Goal: Find specific page/section: Find specific page/section

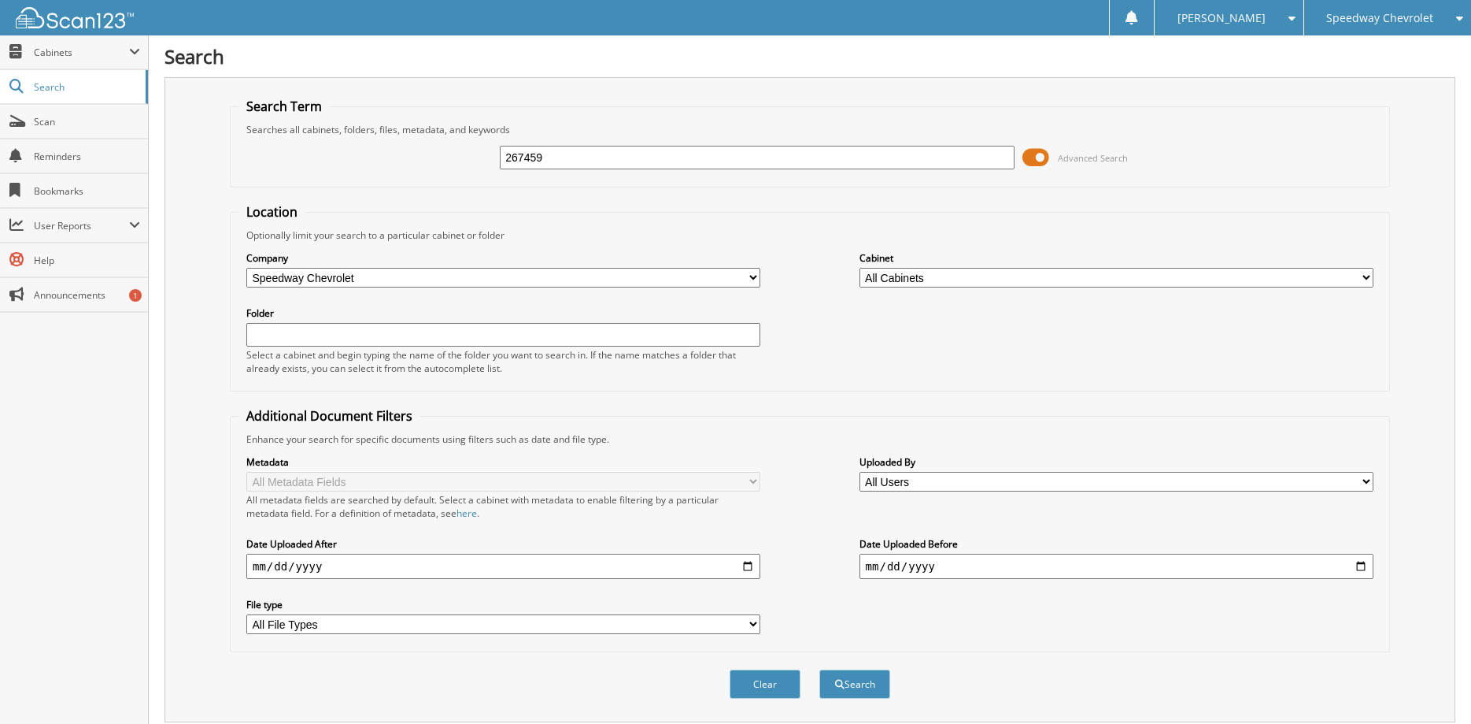
type input "267459"
click at [820, 669] on button "Search" at bounding box center [855, 683] width 71 height 29
click at [88, 86] on span "Search" at bounding box center [86, 86] width 104 height 13
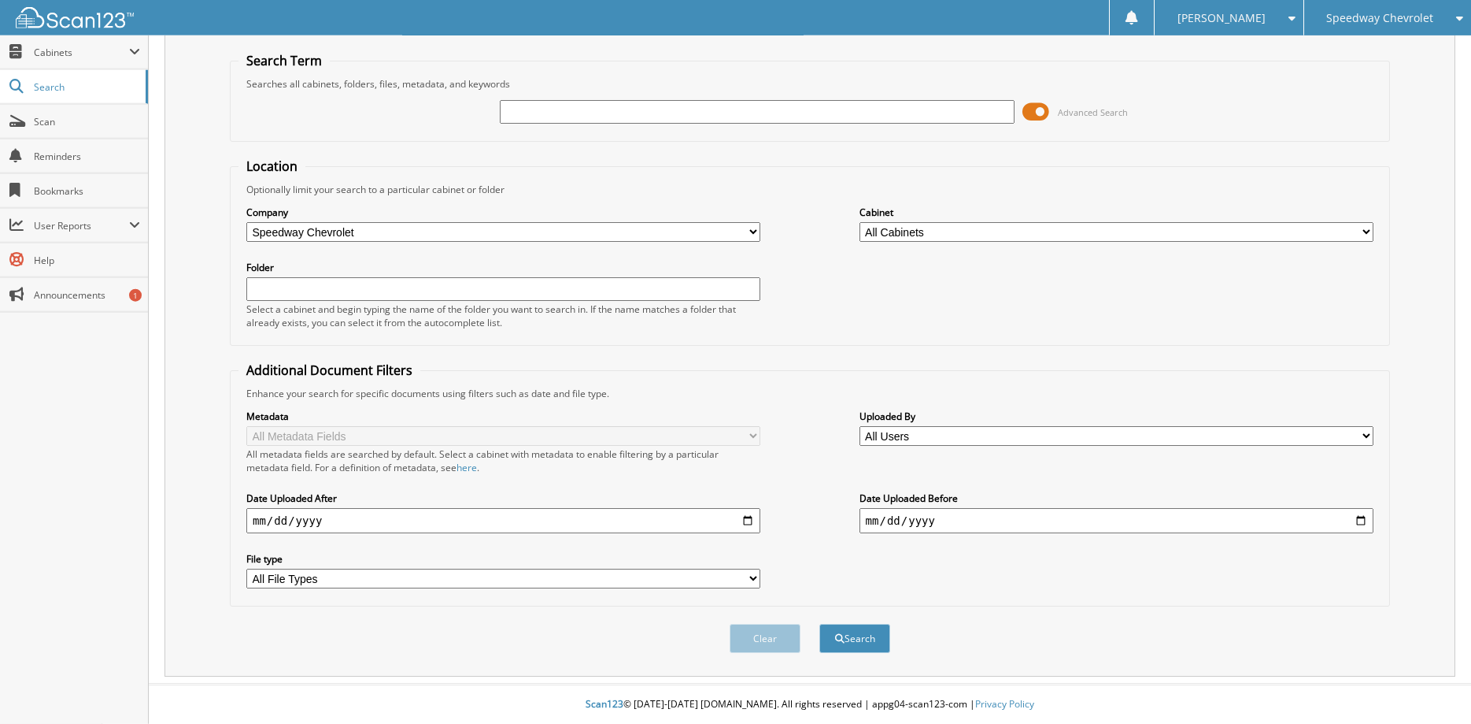
scroll to position [72, 0]
click at [853, 637] on button "Search" at bounding box center [855, 638] width 71 height 29
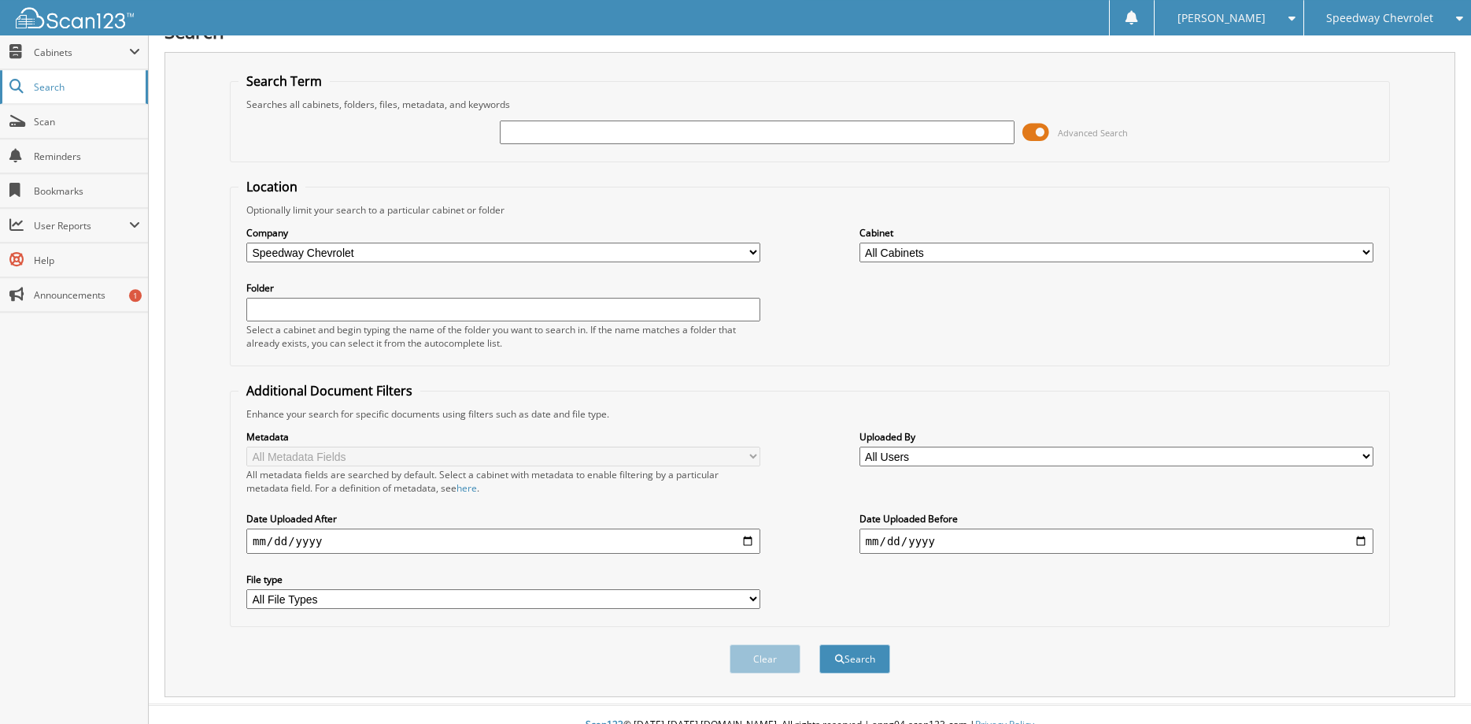
scroll to position [0, 0]
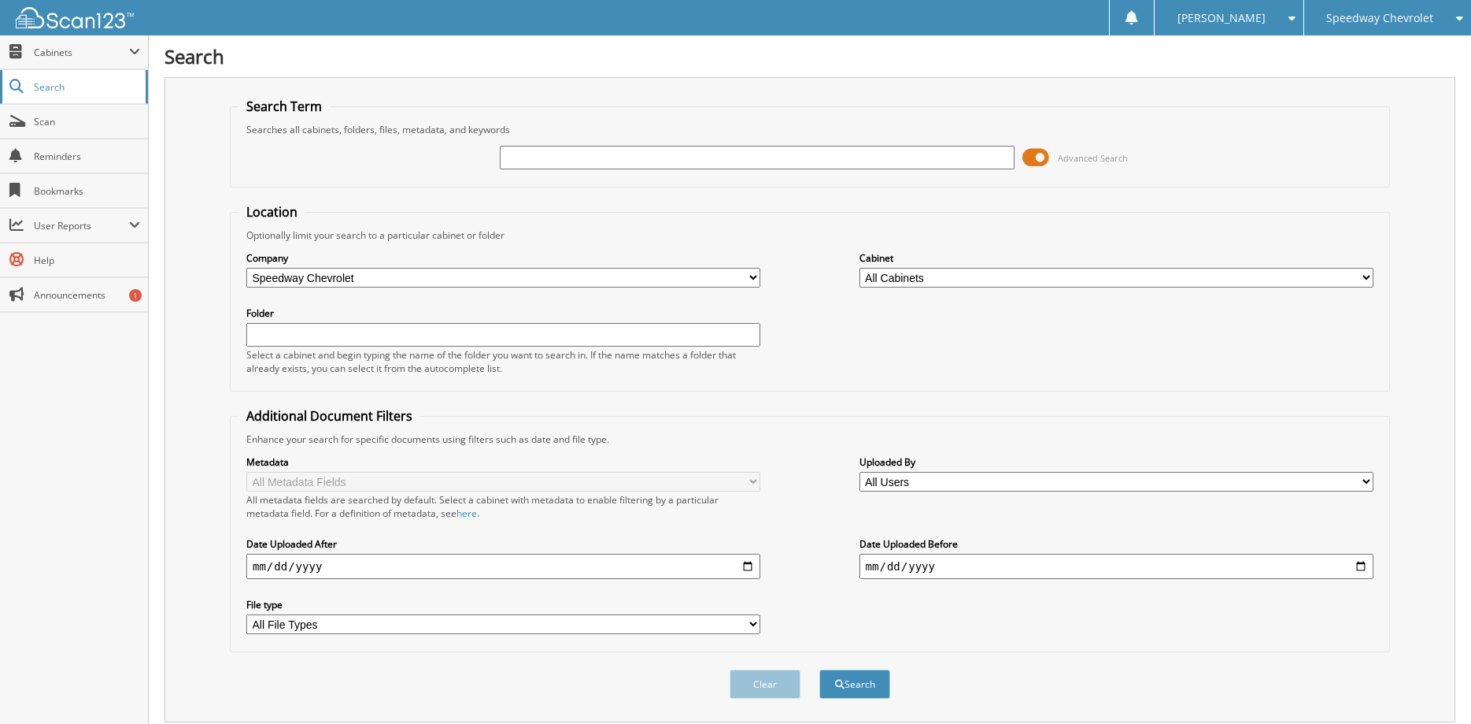
click at [77, 84] on span "Search" at bounding box center [86, 86] width 104 height 13
type input "267459"
click at [852, 698] on button "Search" at bounding box center [855, 683] width 71 height 29
click at [65, 52] on span "Cabinets" at bounding box center [81, 52] width 95 height 13
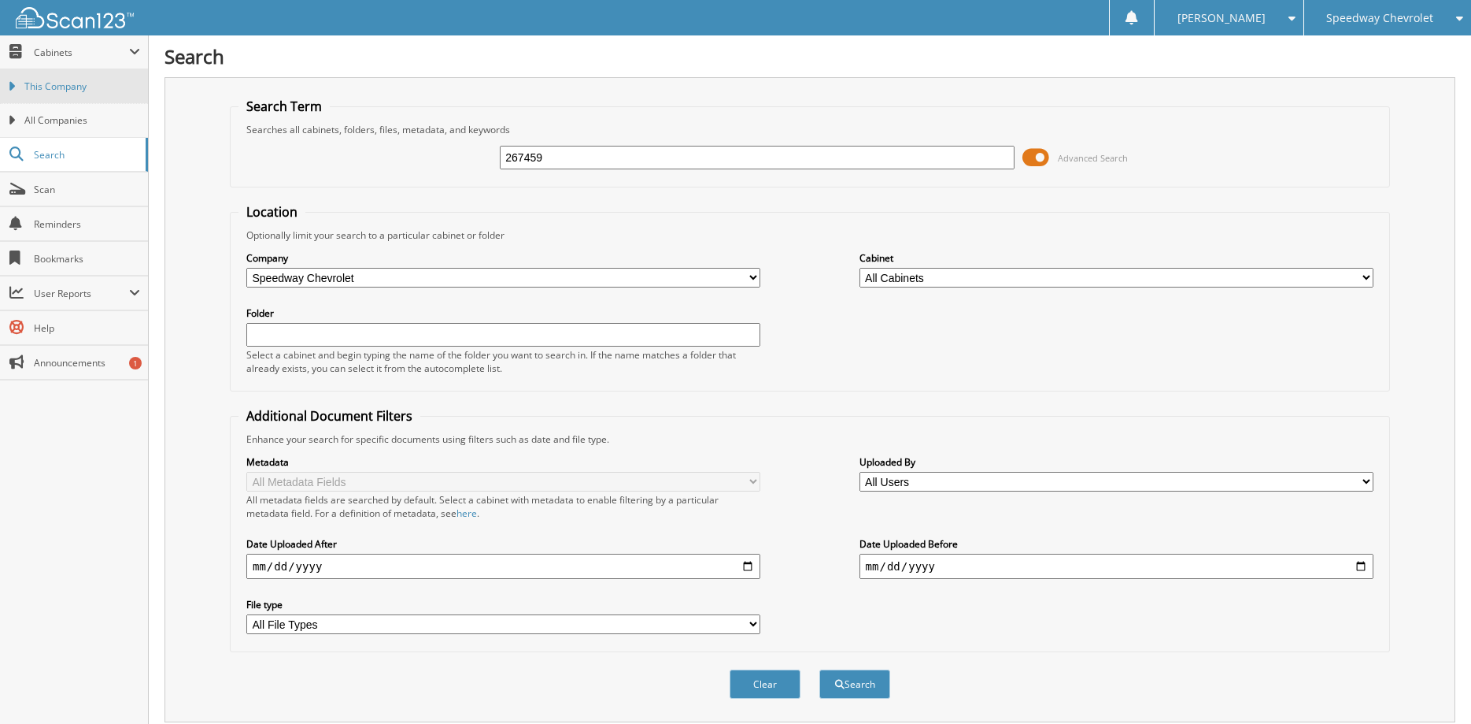
click at [65, 87] on span "This Company" at bounding box center [82, 87] width 116 height 14
